Goal: Find specific page/section: Find specific page/section

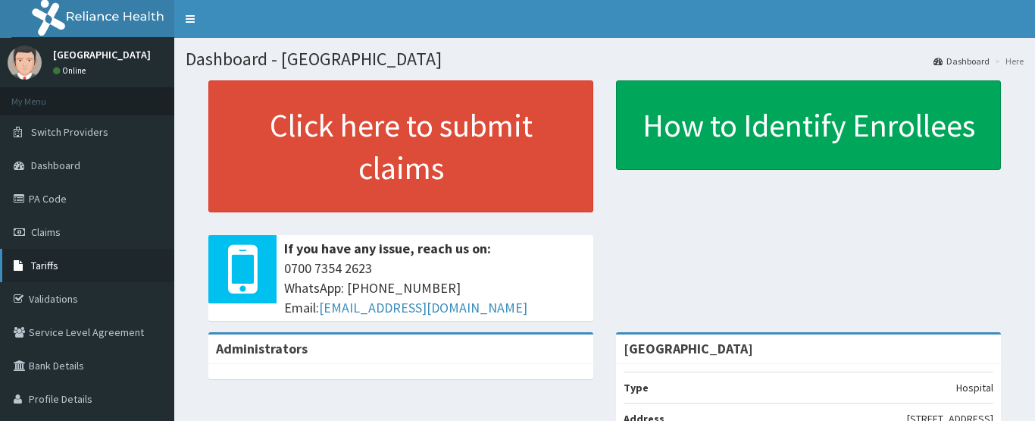
click at [80, 259] on link "Tariffs" at bounding box center [87, 265] width 174 height 33
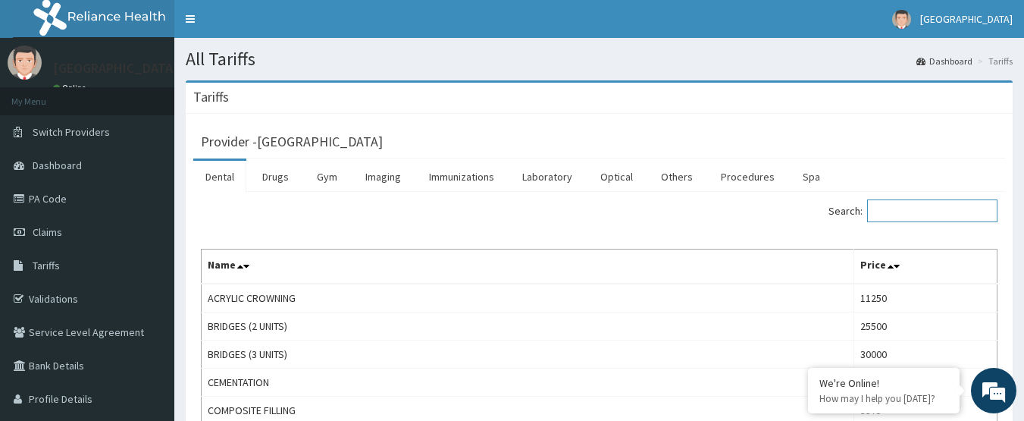
click at [926, 205] on input "Search:" at bounding box center [932, 210] width 130 height 23
click at [675, 177] on link "Others" at bounding box center [677, 177] width 56 height 32
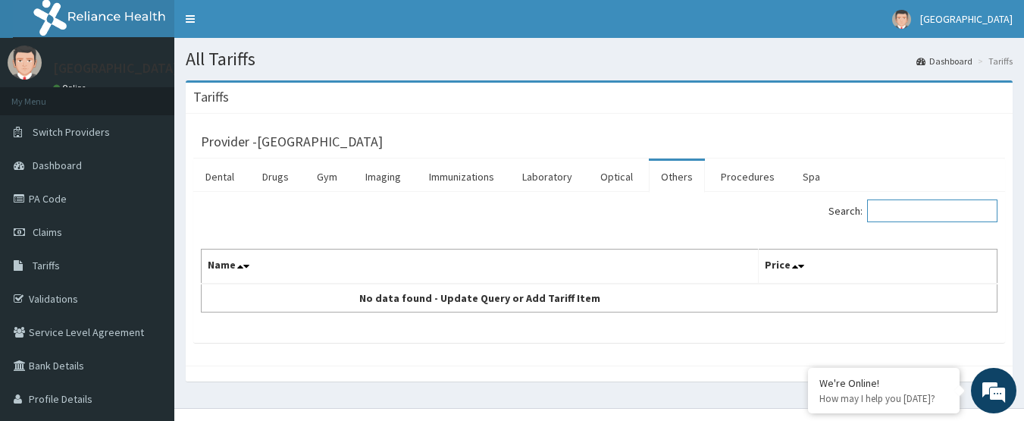
click at [899, 208] on input "Search:" at bounding box center [932, 210] width 130 height 23
type input "F"
type input "MEAL"
click at [731, 177] on link "Procedures" at bounding box center [748, 177] width 78 height 32
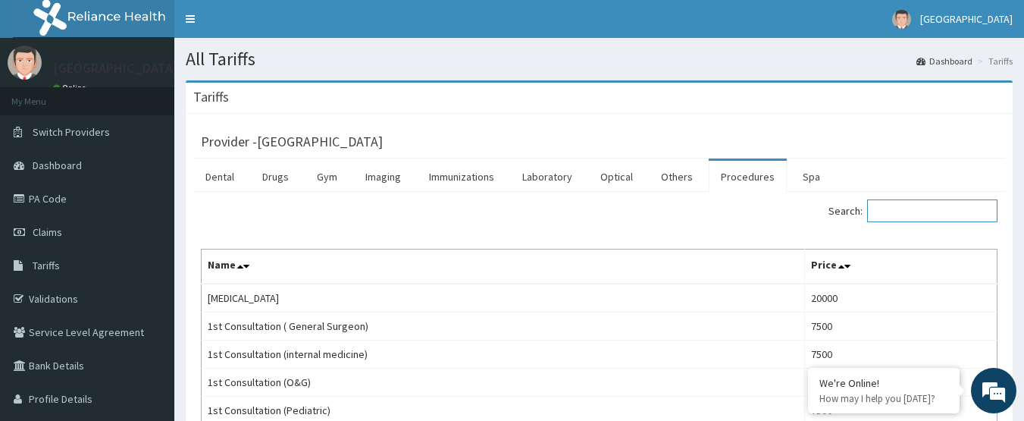
click at [943, 208] on input "Search:" at bounding box center [932, 210] width 130 height 23
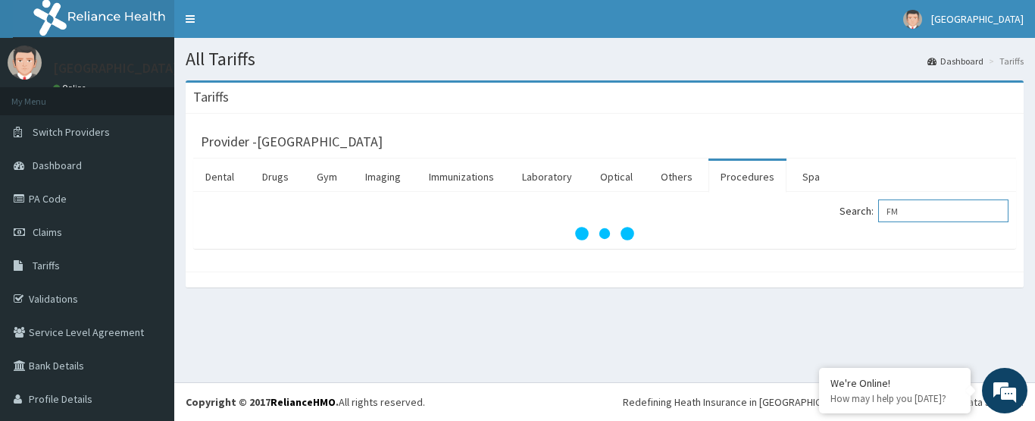
type input "F"
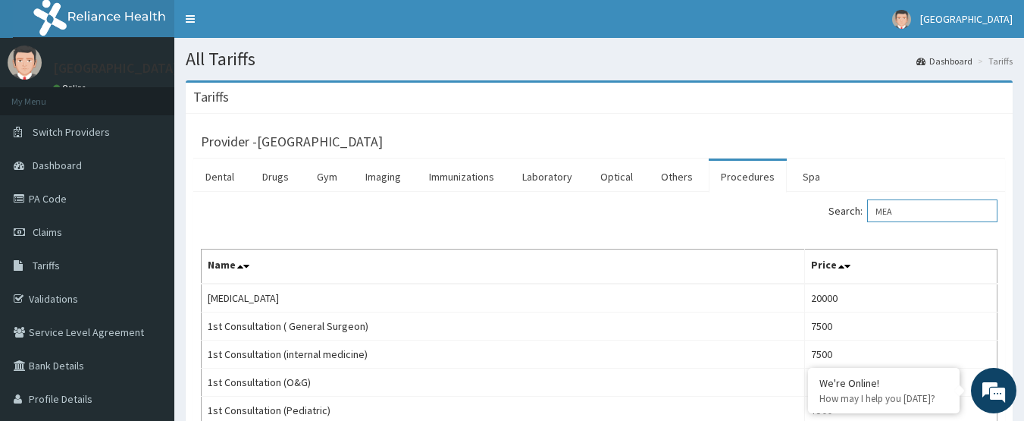
type input "MEAL"
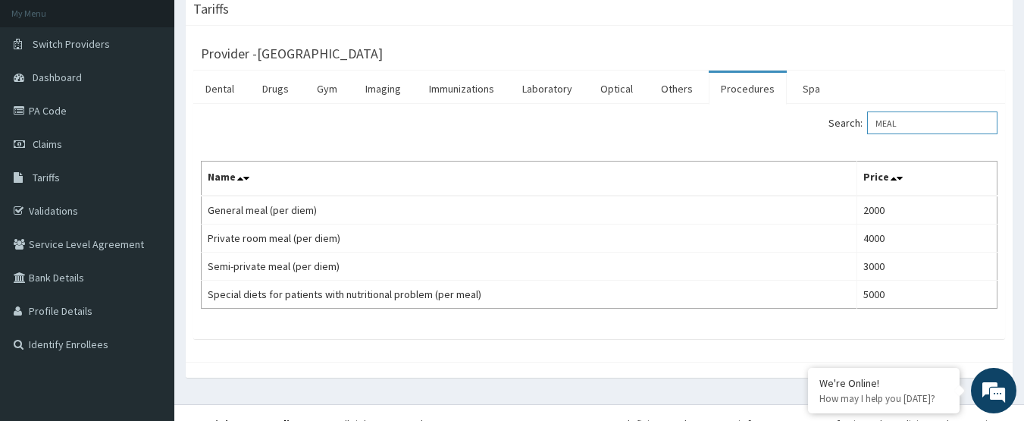
scroll to position [92, 0]
